Goal: Task Accomplishment & Management: Complete application form

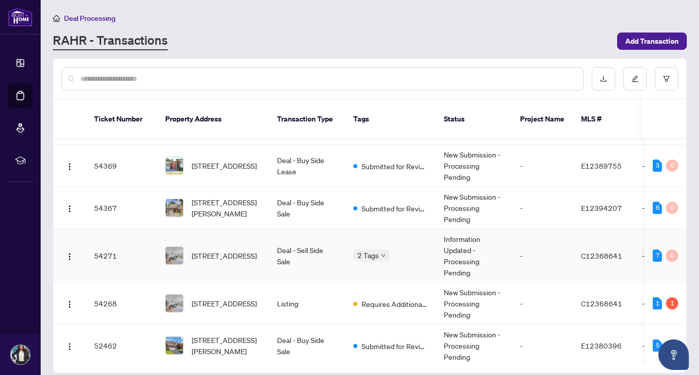
scroll to position [37, 0]
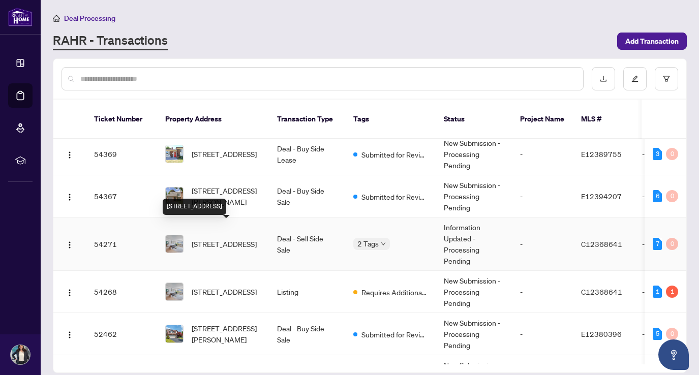
click at [215, 238] on span "[STREET_ADDRESS]" at bounding box center [224, 243] width 65 height 11
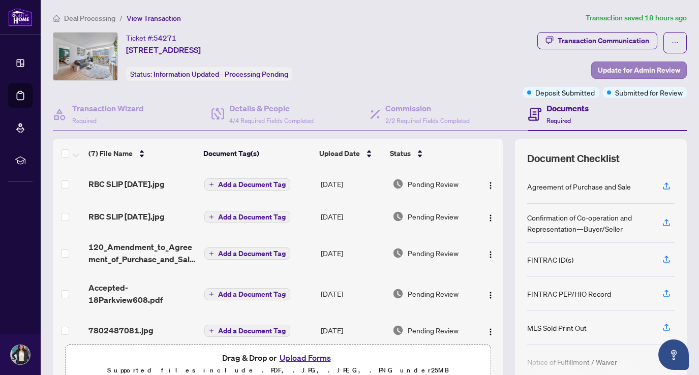
click at [629, 67] on span "Update for Admin Review" at bounding box center [639, 70] width 82 height 16
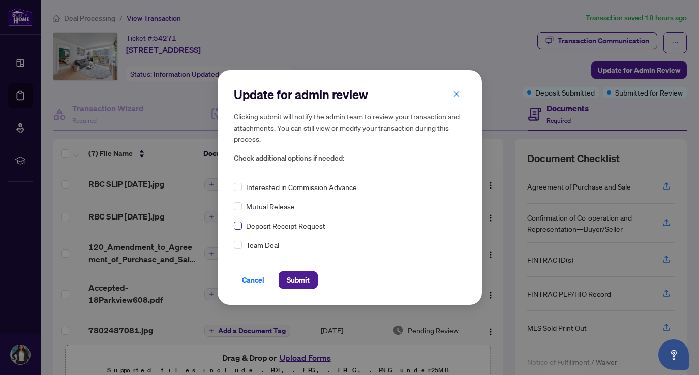
click at [238, 228] on span at bounding box center [238, 226] width 8 height 8
click at [303, 278] on span "Submit" at bounding box center [298, 280] width 23 height 16
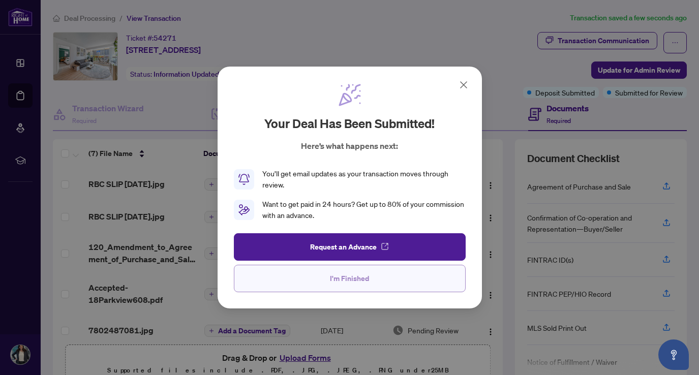
click at [303, 276] on button "I'm Finished" at bounding box center [350, 278] width 232 height 27
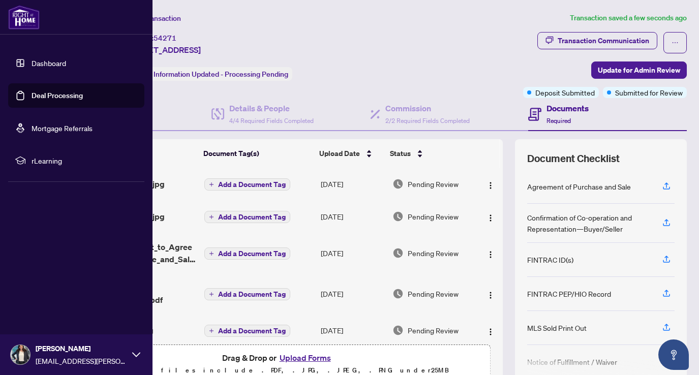
click at [48, 64] on link "Dashboard" at bounding box center [49, 62] width 35 height 9
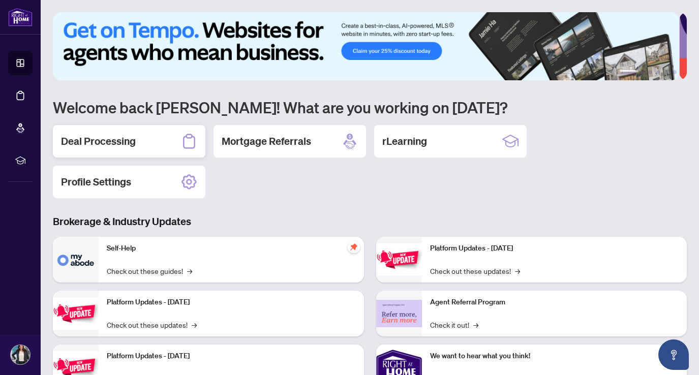
click at [120, 141] on h2 "Deal Processing" at bounding box center [98, 141] width 75 height 14
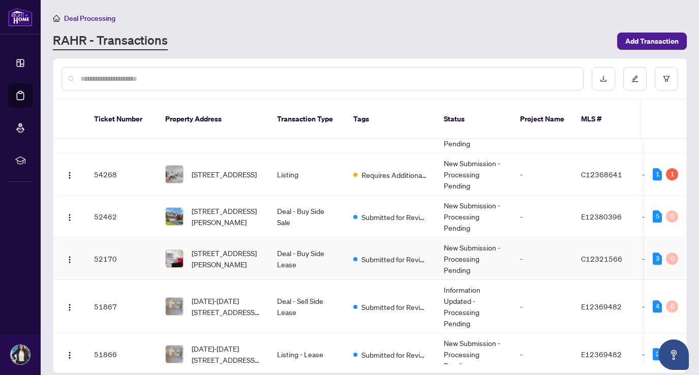
scroll to position [156, 0]
